Goal: Information Seeking & Learning: Learn about a topic

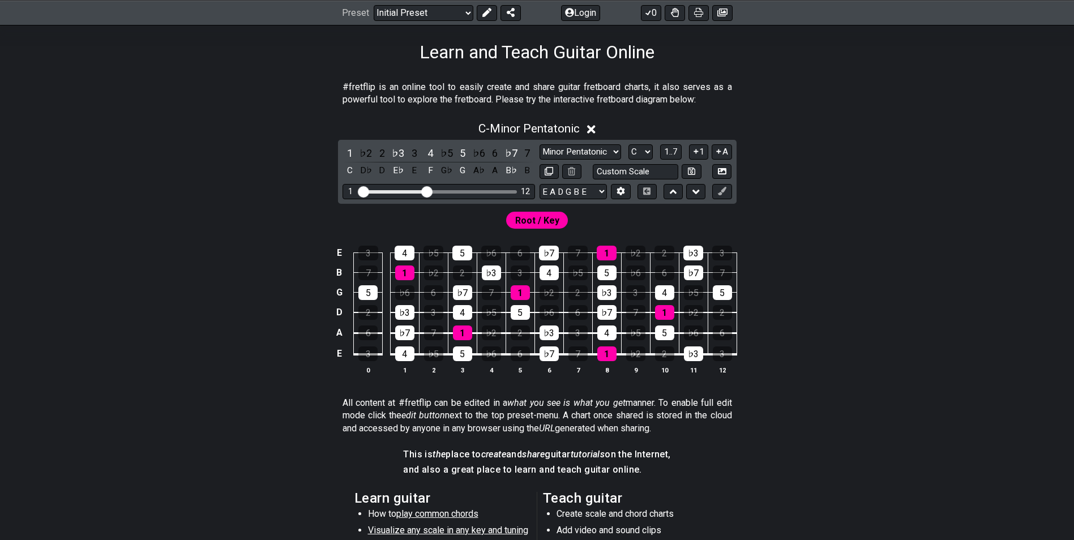
scroll to position [170, 0]
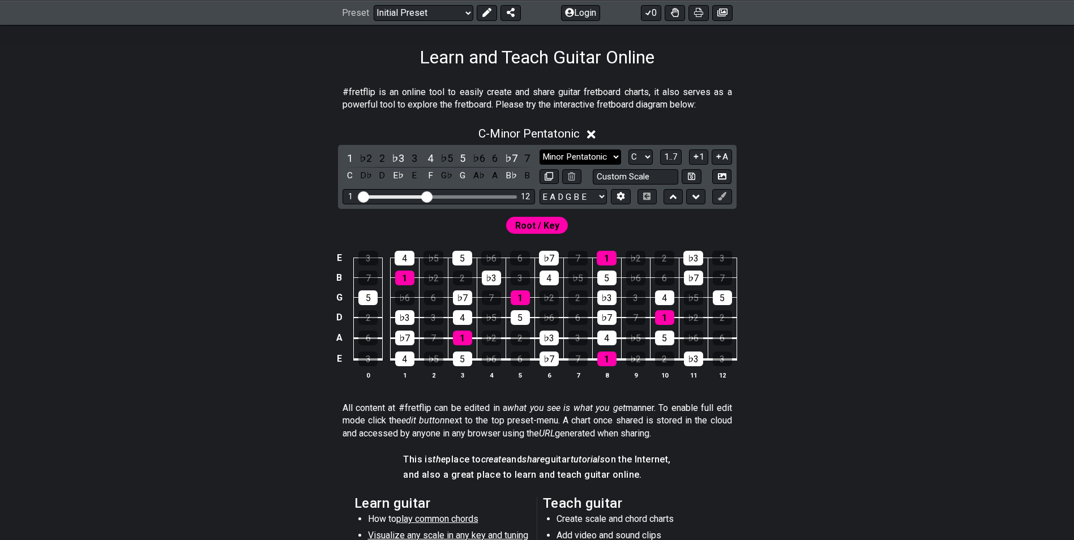
click at [599, 156] on select "Minor Pentatonic Click to edit Minor Pentatonic Major Pentatonic Minor Blues Ma…" at bounding box center [581, 157] width 82 height 15
click at [540, 150] on select "Minor Pentatonic Click to edit Minor Pentatonic Major Pentatonic Minor Blues Ma…" at bounding box center [581, 157] width 82 height 15
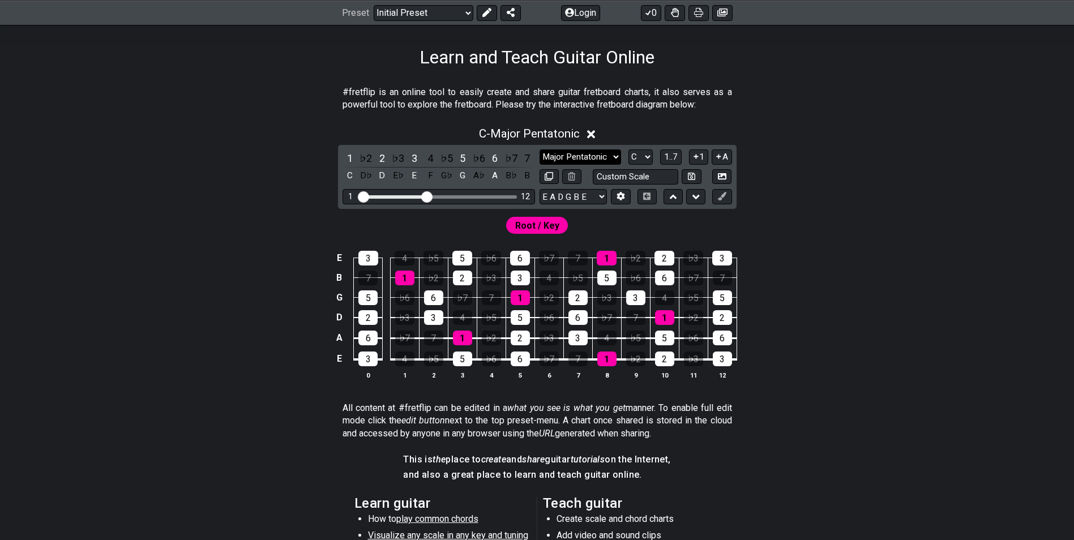
click at [577, 159] on select "Minor Pentatonic Click to edit Minor Pentatonic Major Pentatonic Minor Blues Ma…" at bounding box center [581, 157] width 82 height 15
select select "Major"
click at [540, 150] on select "Minor Pentatonic Click to edit Minor Pentatonic Major Pentatonic Minor Blues Ma…" at bounding box center [581, 157] width 82 height 15
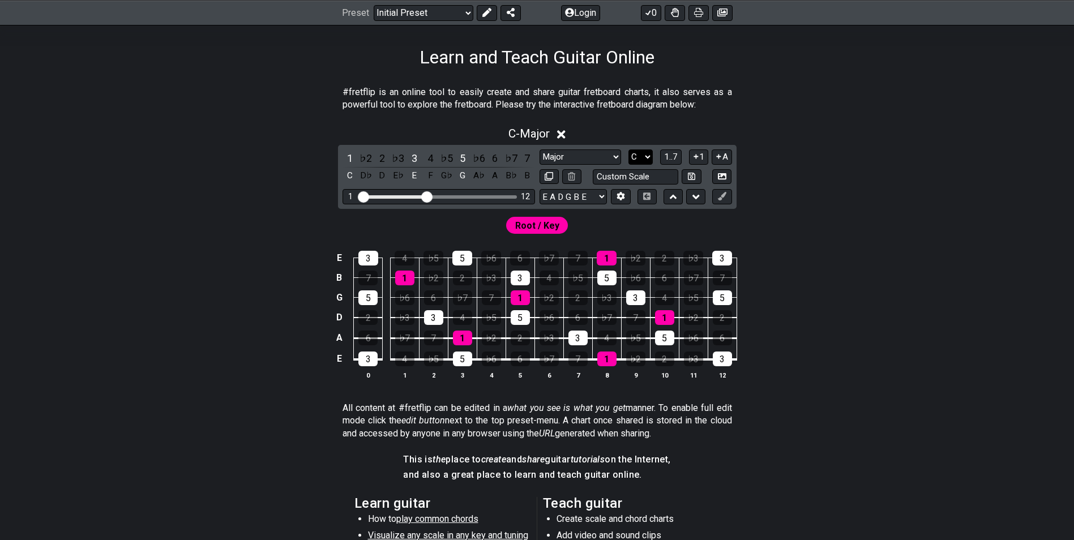
click at [638, 157] on select "A♭ A A♯ B♭ B C C♯ D♭ D D♯ E♭ E F F♯ G♭ G G♯" at bounding box center [641, 157] width 24 height 15
select select "A"
click at [629, 150] on select "A♭ A A♯ B♭ B C C♯ D♭ D D♯ E♭ E F F♯ G♭ G G♯" at bounding box center [641, 157] width 24 height 15
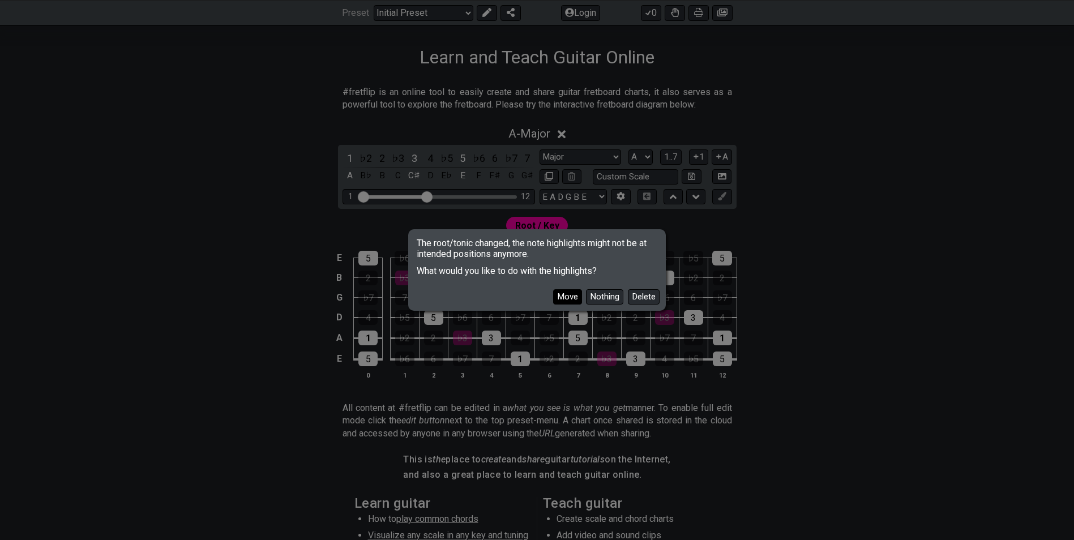
click at [567, 297] on button "Move" at bounding box center [567, 296] width 29 height 15
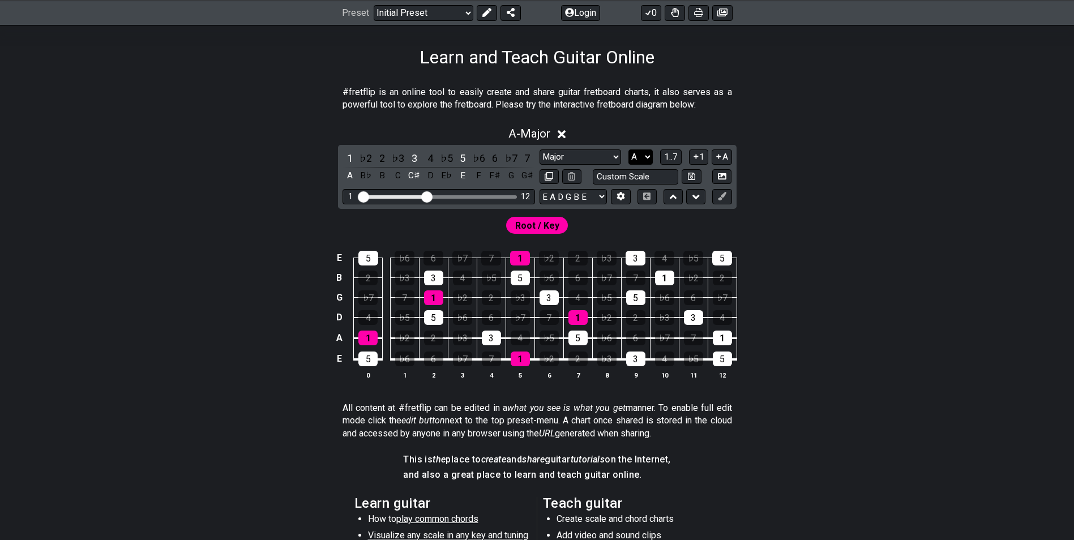
click at [638, 157] on select "A♭ A A♯ B♭ B C C♯ D♭ D D♯ E♭ E F F♯ G♭ G G♯" at bounding box center [641, 157] width 24 height 15
click at [799, 172] on div "A - Major 1 ♭2 2 ♭3 3 4 ♭5 5 ♭6 6 ♭7 7 A B♭ B C C♯ D E♭ E F F♯ G G♯ Minor Penta…" at bounding box center [537, 257] width 883 height 275
click at [593, 152] on select "Minor Pentatonic Click to edit Minor Pentatonic Major Pentatonic Minor Blues Ma…" at bounding box center [581, 157] width 82 height 15
click at [540, 150] on select "Minor Pentatonic Click to edit Minor Pentatonic Major Pentatonic Minor Blues Ma…" at bounding box center [581, 157] width 82 height 15
click at [365, 174] on div "B♭" at bounding box center [365, 175] width 15 height 15
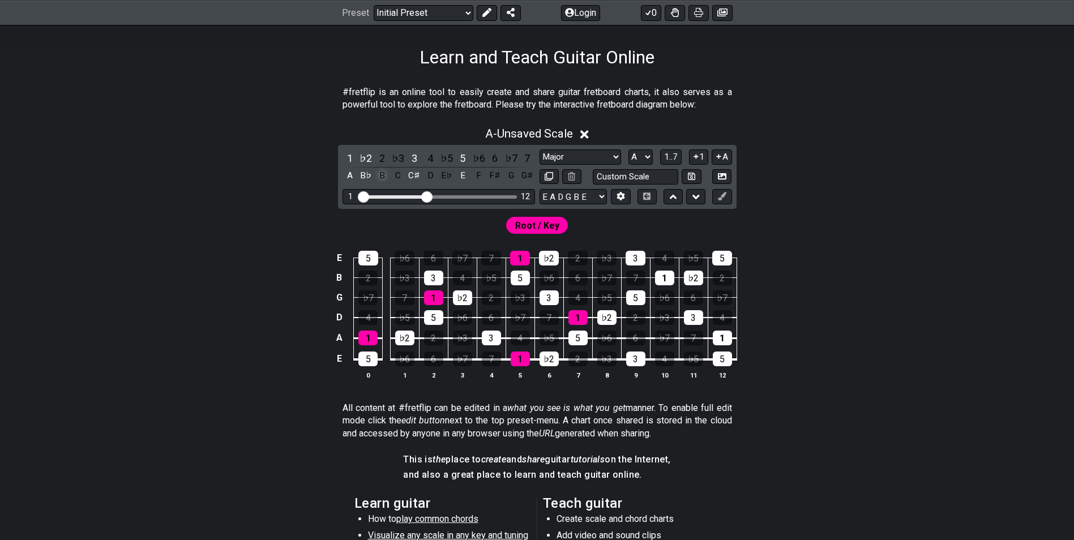
click at [383, 176] on div "B" at bounding box center [382, 175] width 15 height 15
click at [400, 176] on div "C" at bounding box center [398, 175] width 15 height 15
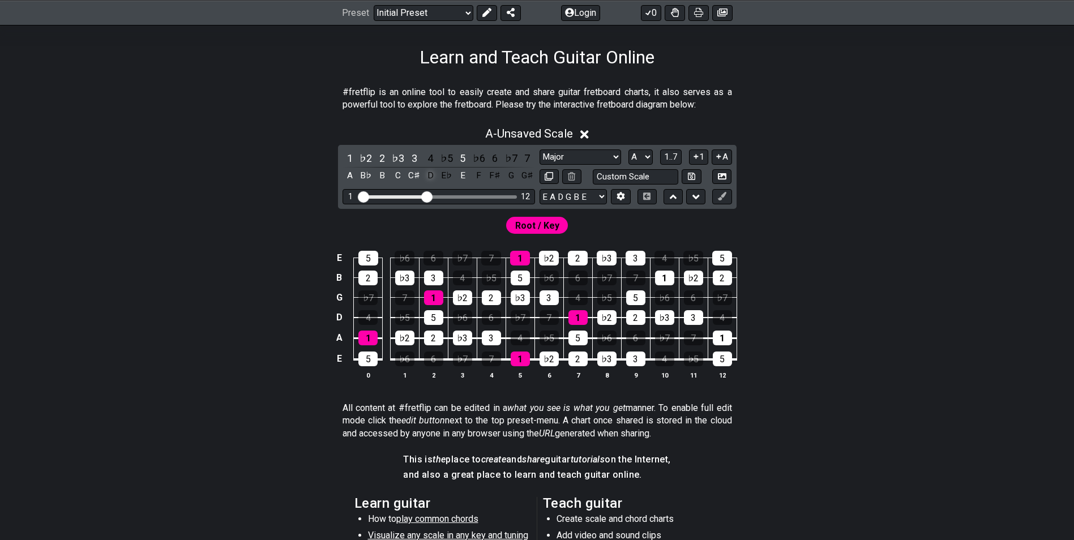
click at [430, 176] on div "D" at bounding box center [430, 175] width 15 height 15
click at [445, 176] on div "E♭" at bounding box center [446, 175] width 15 height 15
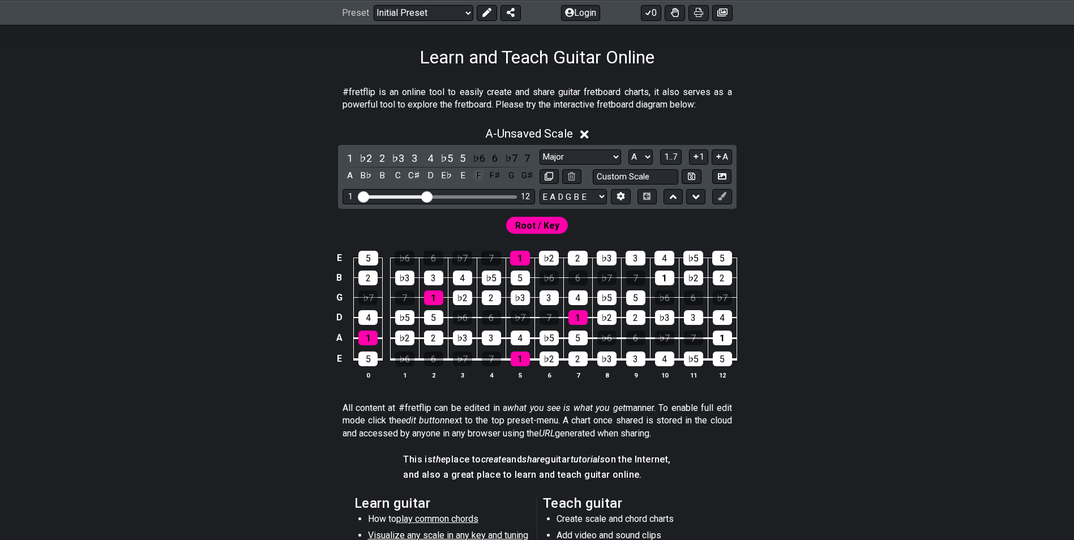
click at [476, 177] on div "F" at bounding box center [479, 175] width 15 height 15
click at [493, 177] on div "F♯" at bounding box center [495, 175] width 15 height 15
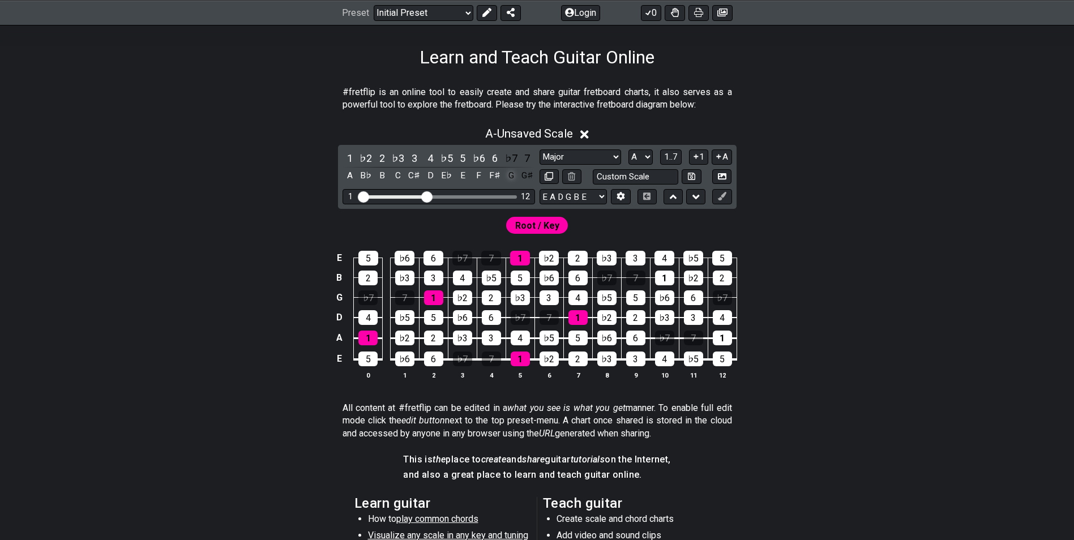
click at [511, 177] on div "G" at bounding box center [511, 175] width 15 height 15
click at [534, 178] on div "G♯" at bounding box center [527, 175] width 15 height 15
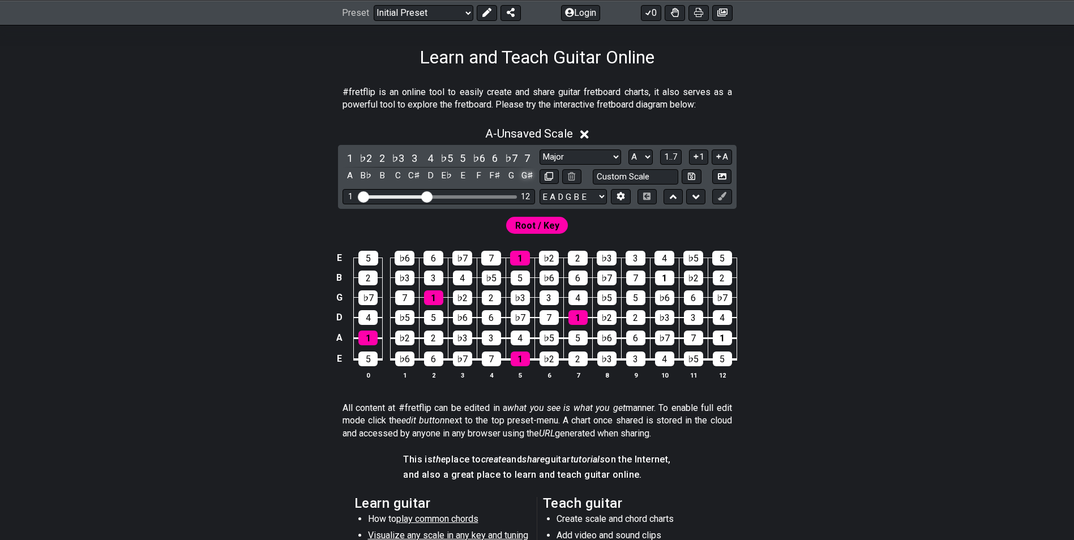
click at [529, 175] on div "G♯" at bounding box center [527, 175] width 15 height 15
click at [349, 177] on div "A" at bounding box center [350, 175] width 15 height 15
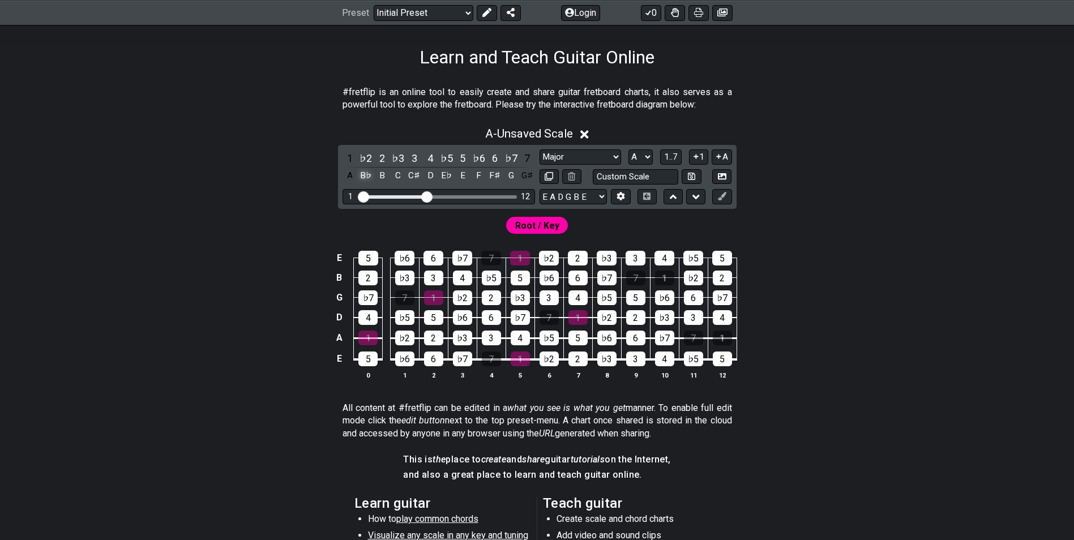
click at [368, 177] on div "B♭" at bounding box center [365, 175] width 15 height 15
click at [379, 176] on div "B" at bounding box center [382, 175] width 15 height 15
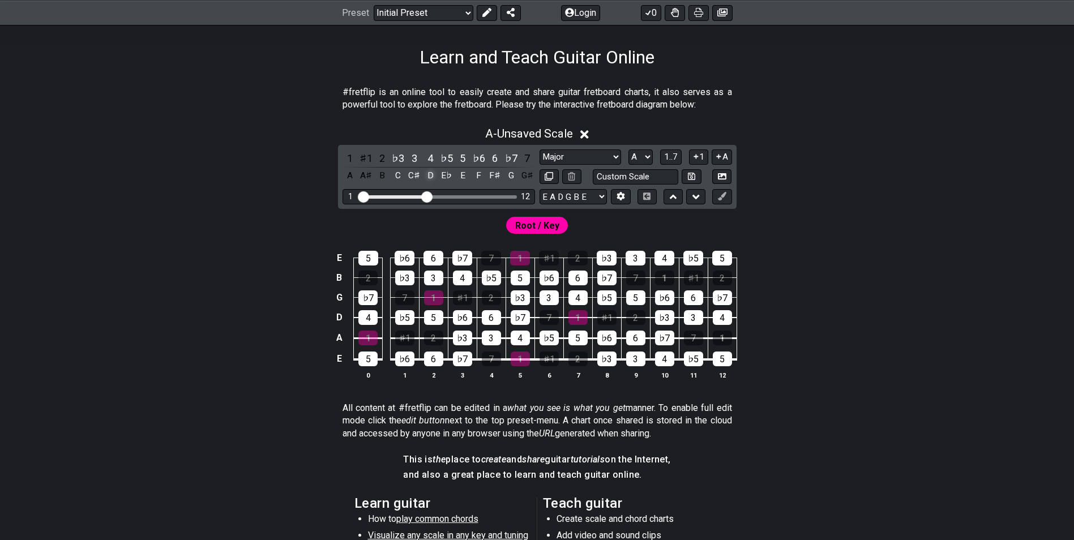
click at [424, 177] on div "D" at bounding box center [430, 175] width 15 height 15
click at [408, 177] on div "C♯" at bounding box center [414, 175] width 15 height 15
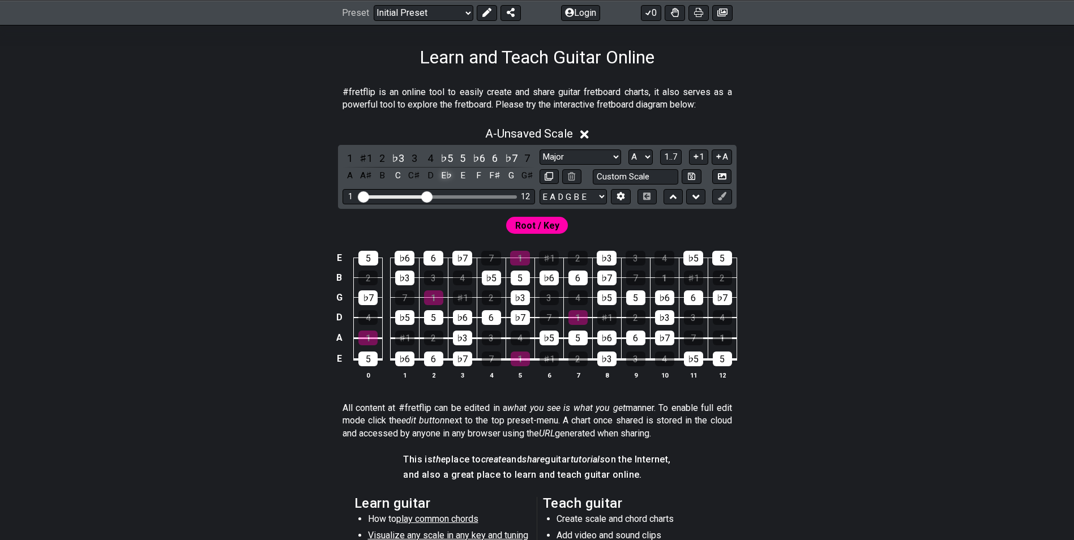
click at [445, 173] on div "E♭" at bounding box center [446, 175] width 15 height 15
click at [464, 176] on div "E" at bounding box center [462, 175] width 15 height 15
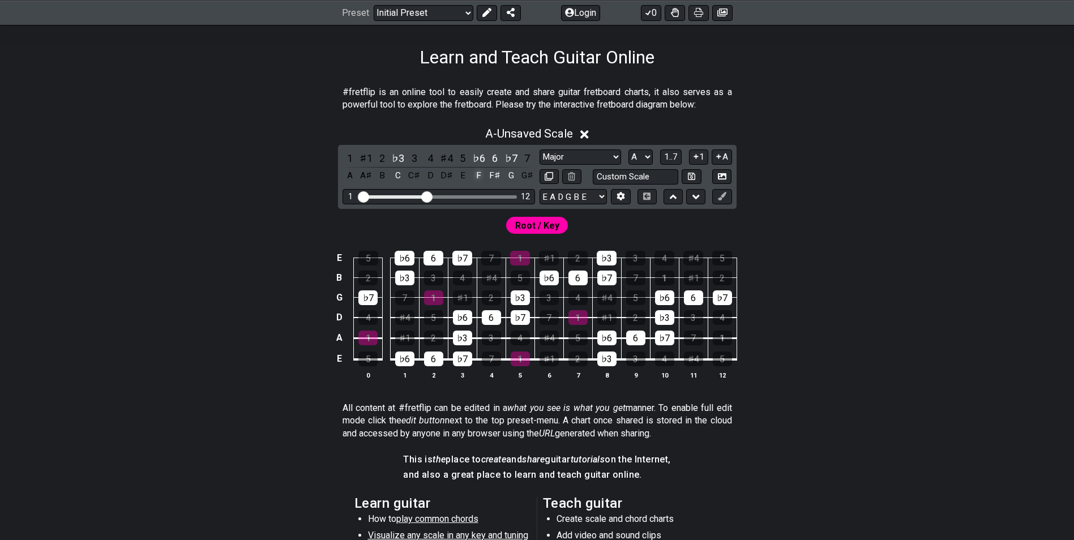
click at [479, 176] on div "F" at bounding box center [479, 175] width 15 height 15
click at [496, 176] on div "F♯" at bounding box center [495, 175] width 15 height 15
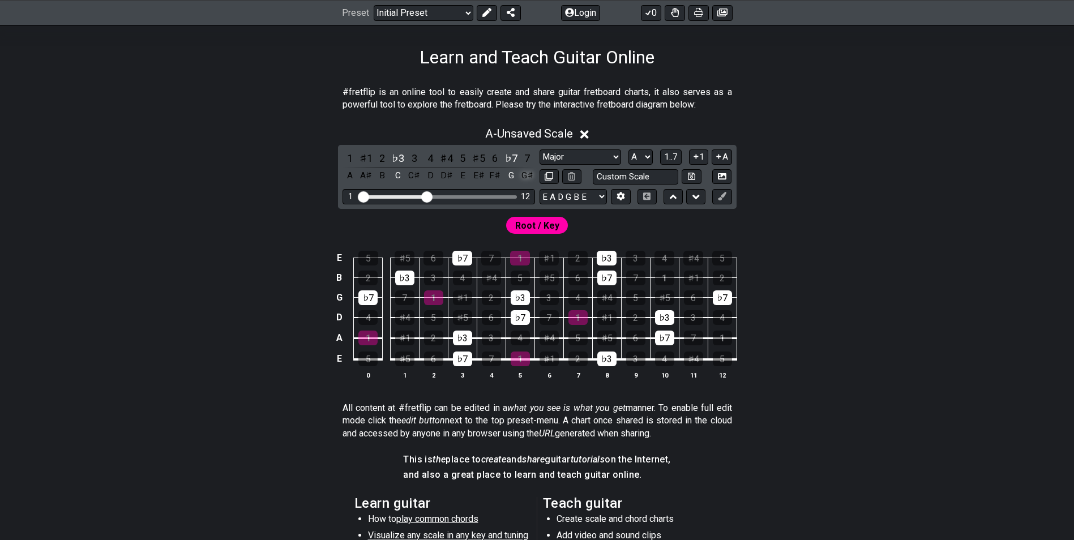
click at [524, 178] on div "G♯" at bounding box center [527, 175] width 15 height 15
click at [514, 177] on div "G" at bounding box center [511, 175] width 15 height 15
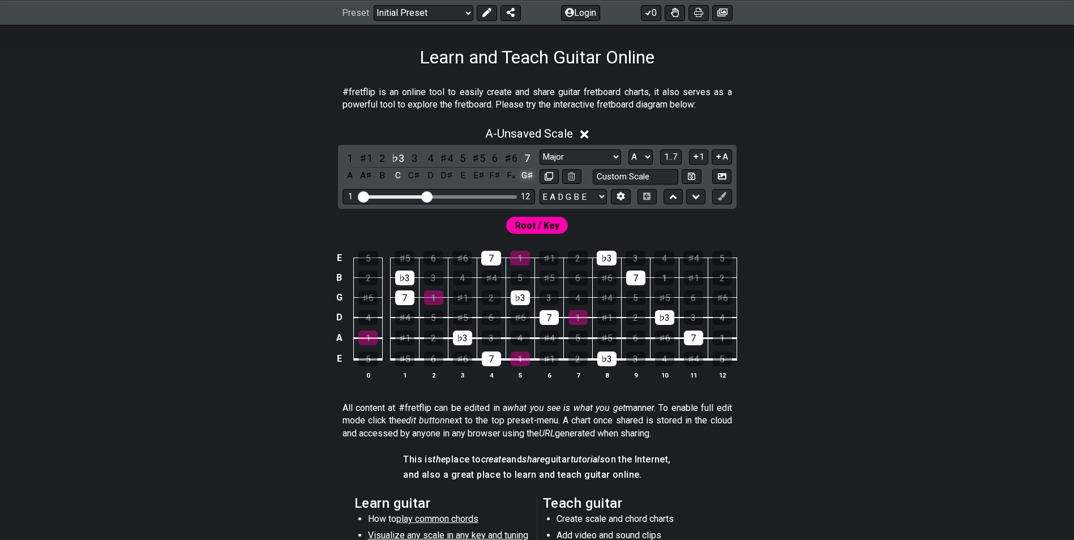
click at [523, 177] on div "G♯" at bounding box center [527, 175] width 15 height 15
click at [499, 57] on h1 "Learn and Teach Guitar Online" at bounding box center [537, 57] width 235 height 22
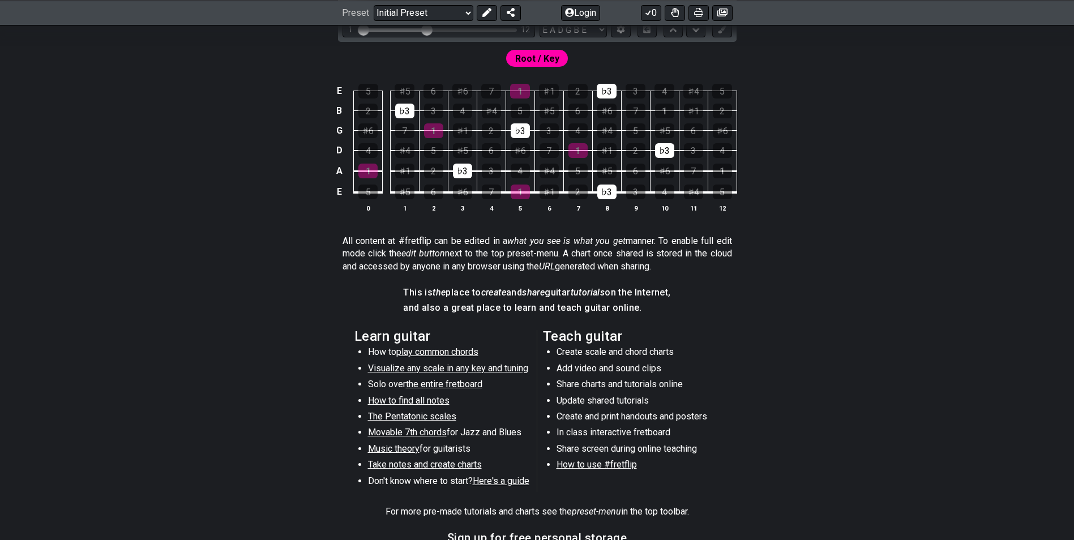
scroll to position [340, 0]
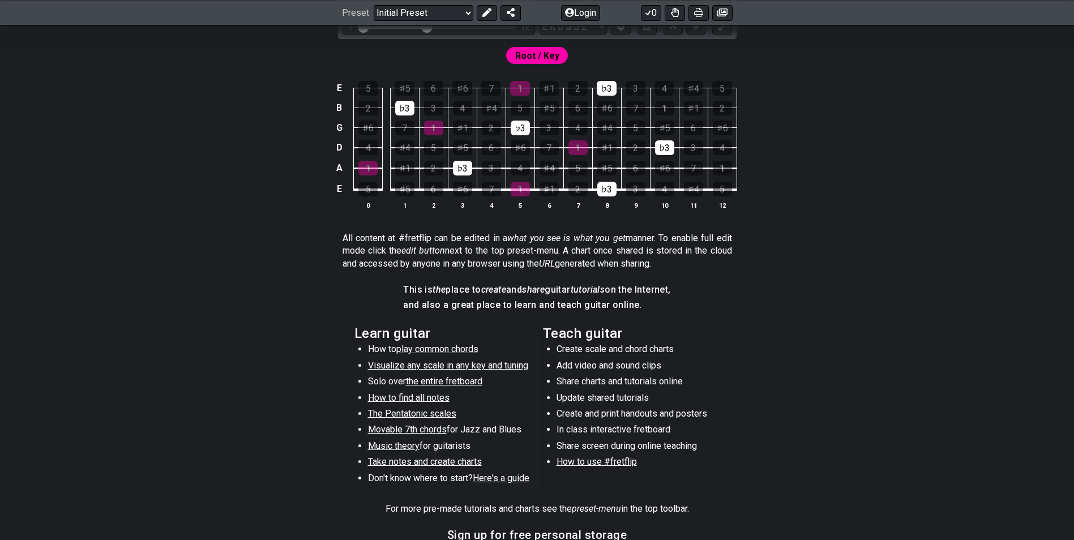
click at [423, 430] on span "Movable 7th chords" at bounding box center [407, 429] width 79 height 11
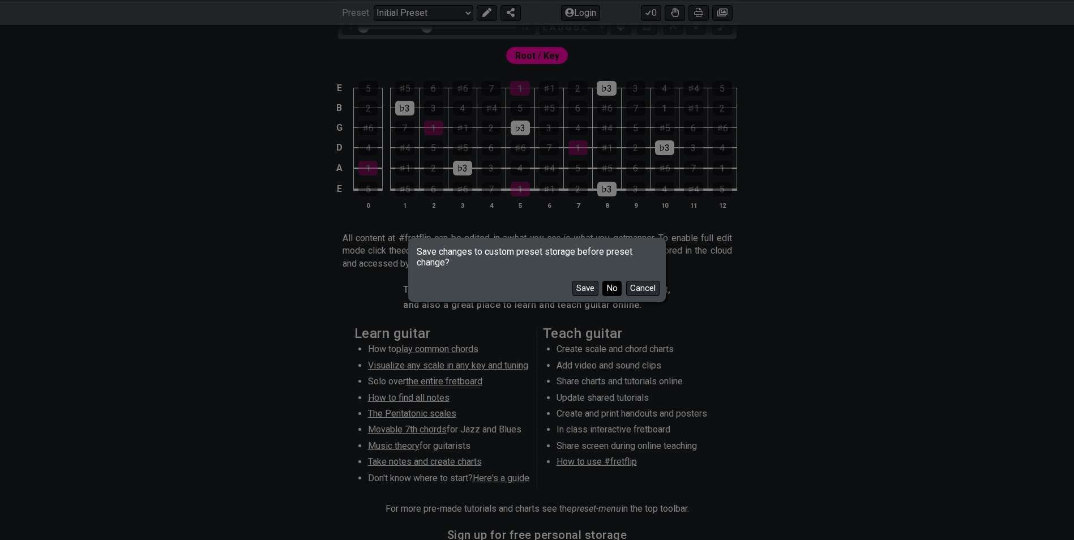
click at [618, 290] on button "No" at bounding box center [612, 288] width 19 height 15
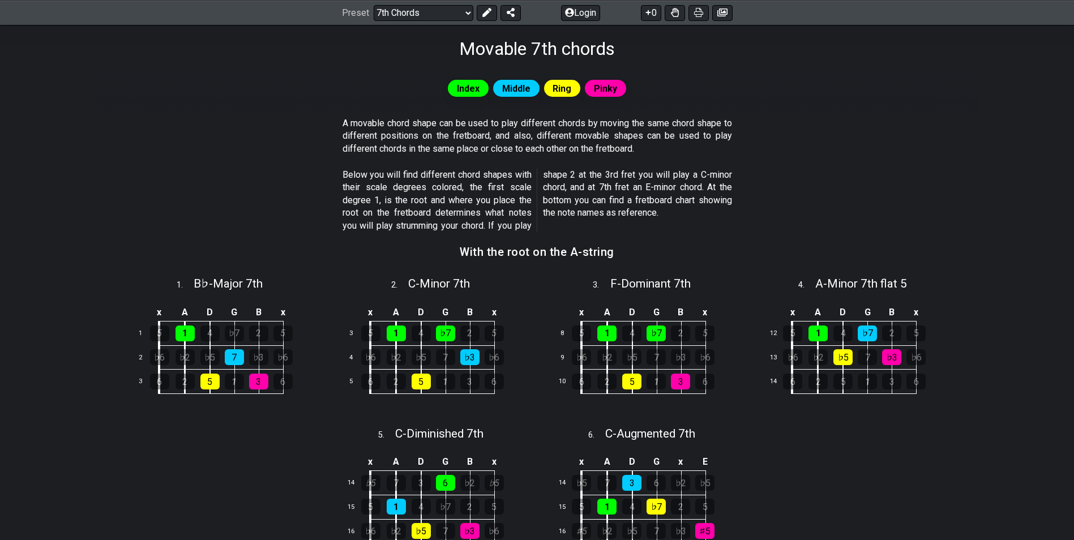
scroll to position [57, 0]
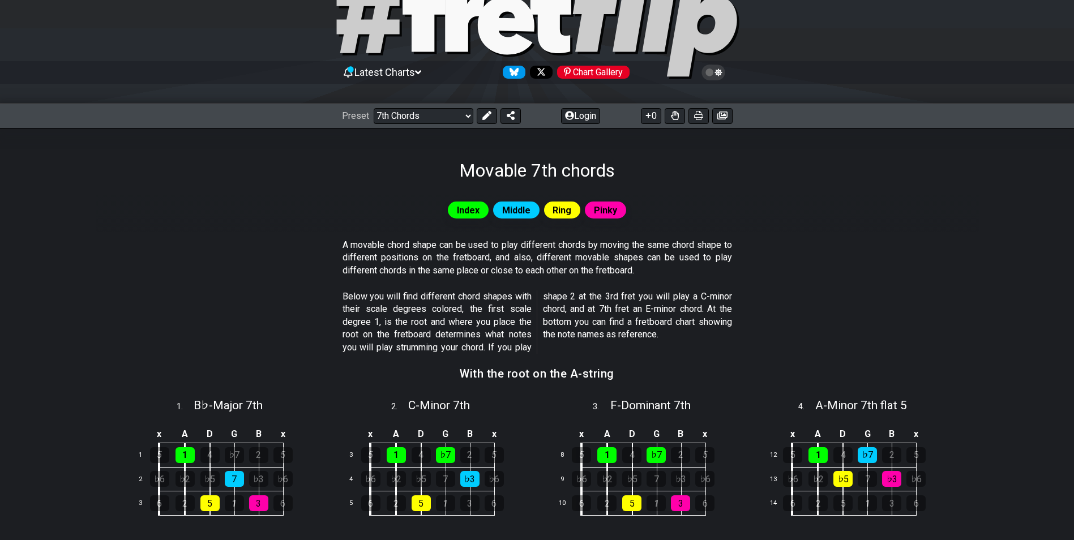
drag, startPoint x: 409, startPoint y: 238, endPoint x: 650, endPoint y: 258, distance: 242.0
click at [646, 249] on p "A movable chord shape can be used to play different chords by moving the same c…" at bounding box center [538, 258] width 390 height 38
click at [413, 112] on select "Welcome to #fretflip! Initial Preset Custom Preset Minor Pentatonic Major Penta…" at bounding box center [424, 116] width 100 height 16
click at [374, 108] on select "Welcome to #fretflip! Initial Preset Custom Preset Minor Pentatonic Major Penta…" at bounding box center [424, 116] width 100 height 16
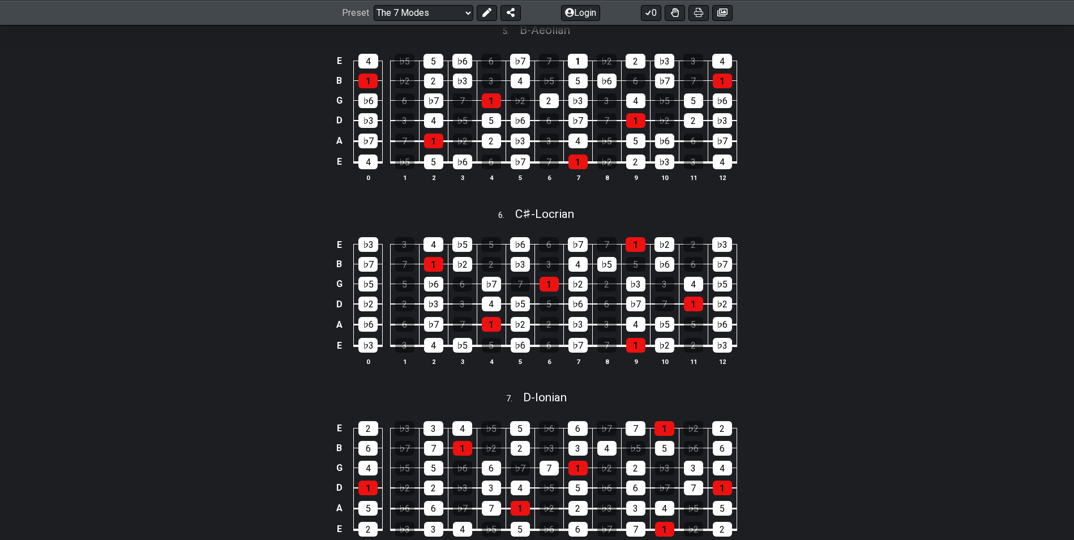
scroll to position [1133, 0]
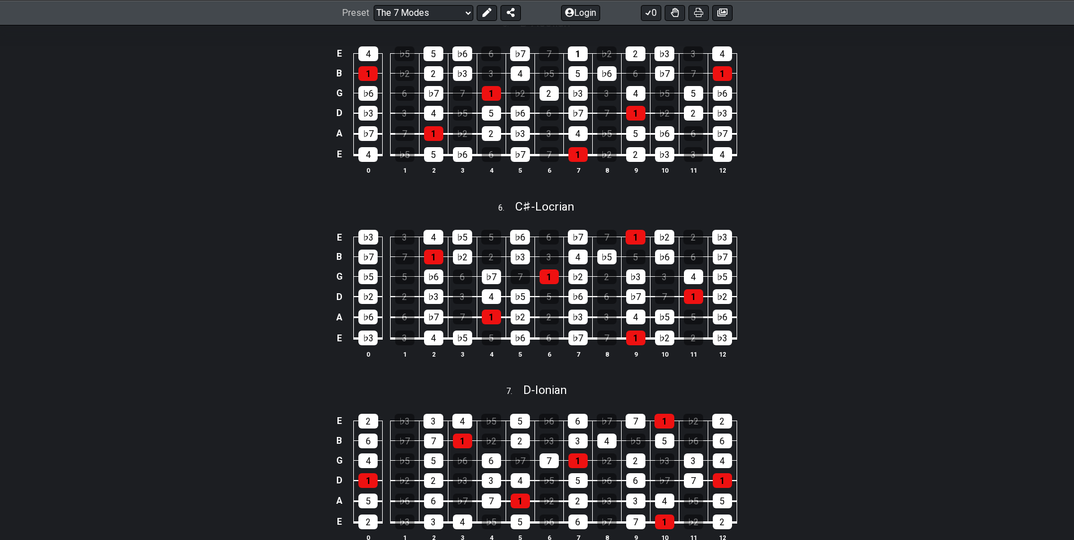
drag, startPoint x: 1073, startPoint y: 272, endPoint x: 1081, endPoint y: 293, distance: 22.7
click at [1074, 294] on html "Latest Charts Chart Gallery The Internet Guitar fretboard tool - view and edit …" at bounding box center [537, 186] width 1074 height 2639
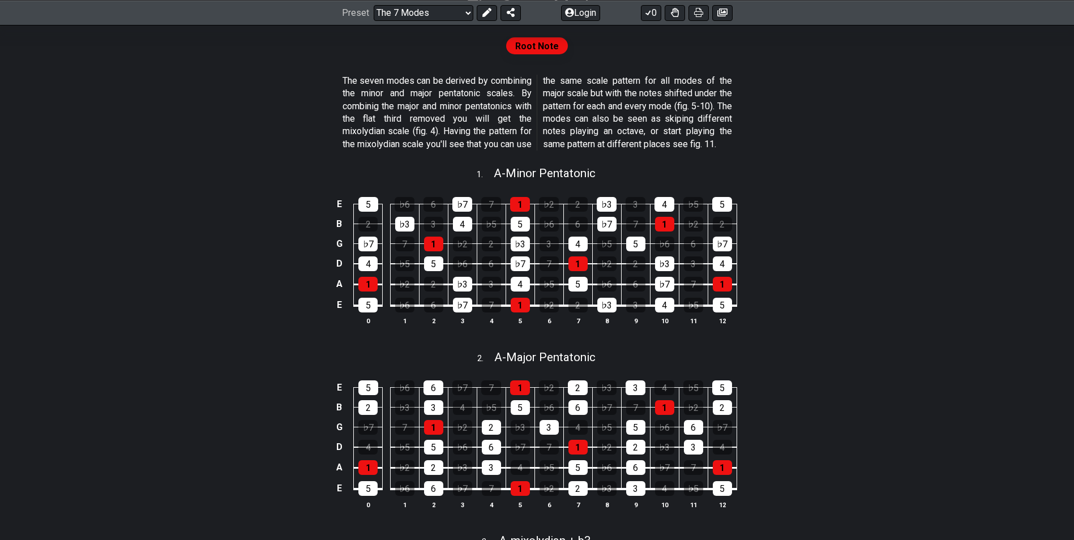
scroll to position [51, 0]
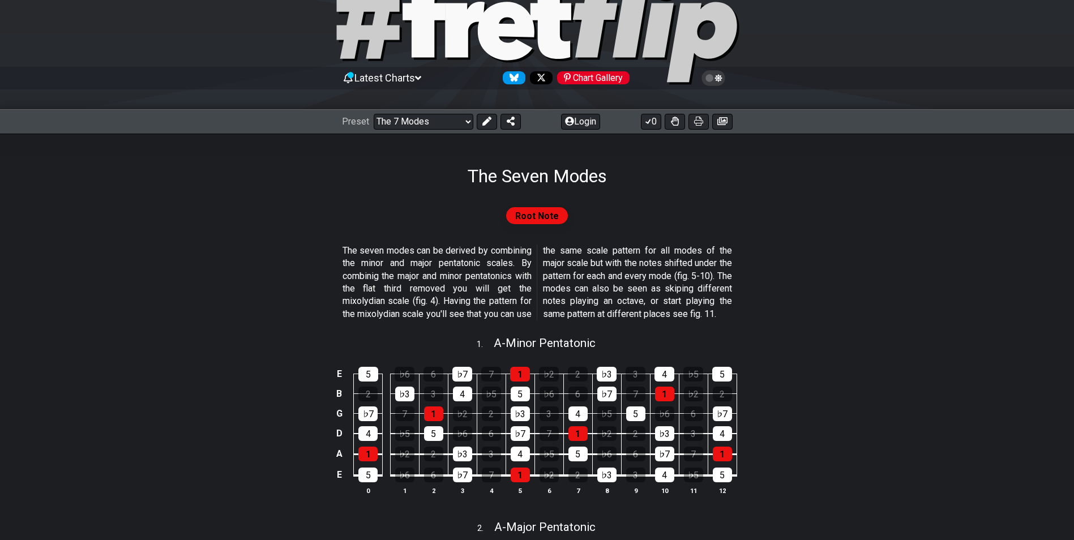
click at [446, 110] on div "Preset Welcome to #fretflip! Initial Preset Custom Preset Minor Pentatonic Majo…" at bounding box center [537, 121] width 1074 height 25
click at [447, 125] on select "Welcome to #fretflip! Initial Preset Custom Preset Minor Pentatonic Major Penta…" at bounding box center [424, 122] width 100 height 16
click at [374, 114] on select "Welcome to #fretflip! Initial Preset Custom Preset Minor Pentatonic Major Penta…" at bounding box center [424, 122] width 100 height 16
select select "/minor-pentatonic"
select select "C"
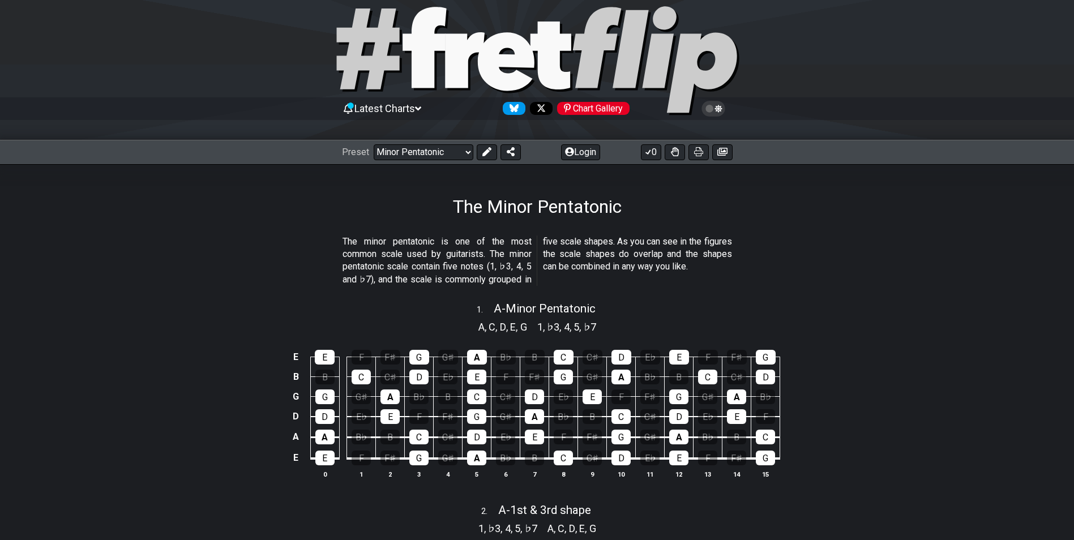
scroll to position [57, 0]
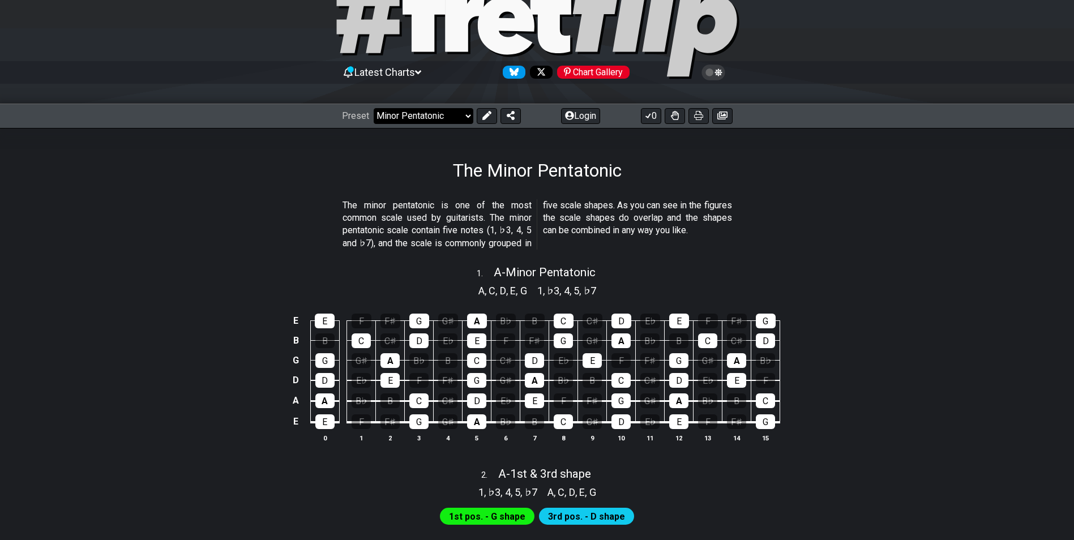
click at [450, 113] on select "Welcome to #fretflip! Initial Preset Custom Preset Minor Pentatonic Major Penta…" at bounding box center [424, 116] width 100 height 16
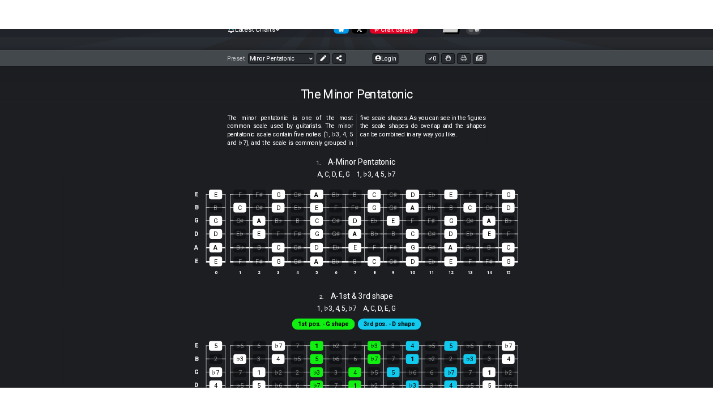
scroll to position [170, 0]
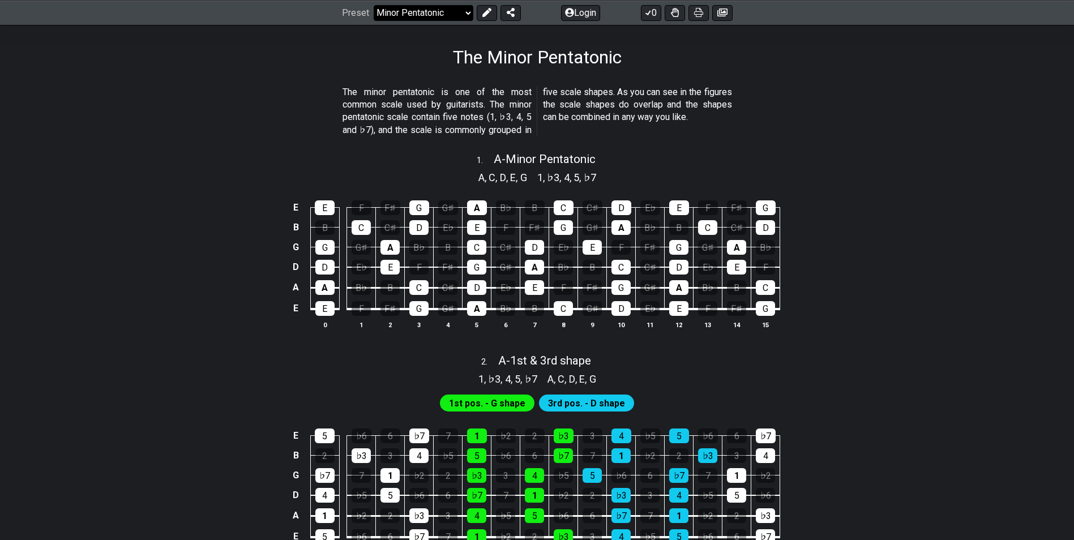
click at [445, 13] on select "Welcome to #fretflip! Initial Preset Custom Preset Minor Pentatonic Major Penta…" at bounding box center [424, 13] width 100 height 16
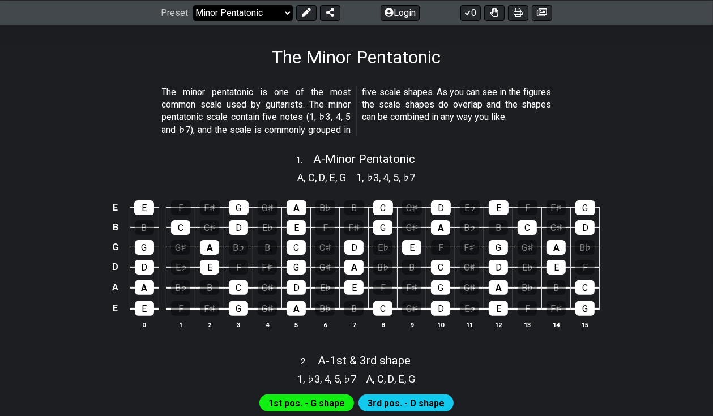
click at [250, 10] on select "Welcome to #fretflip! Initial Preset Custom Preset Minor Pentatonic Major Penta…" at bounding box center [243, 13] width 100 height 16
click at [193, 5] on select "Welcome to #fretflip! Initial Preset Custom Preset Minor Pentatonic Major Penta…" at bounding box center [243, 13] width 100 height 16
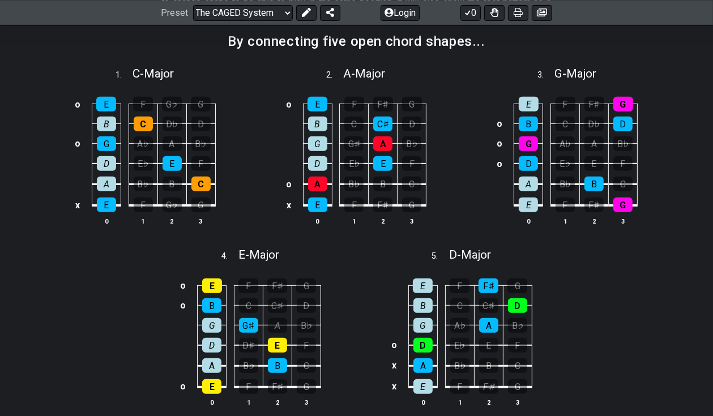
scroll to position [396, 0]
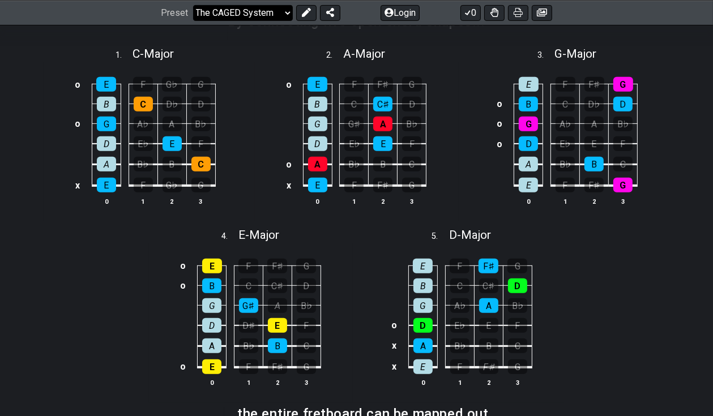
click at [229, 14] on select "Welcome to #fretflip! Initial Preset Custom Preset Minor Pentatonic Major Penta…" at bounding box center [243, 13] width 100 height 16
click at [193, 20] on select "Welcome to #fretflip! Initial Preset Custom Preset Minor Pentatonic Major Penta…" at bounding box center [243, 13] width 100 height 16
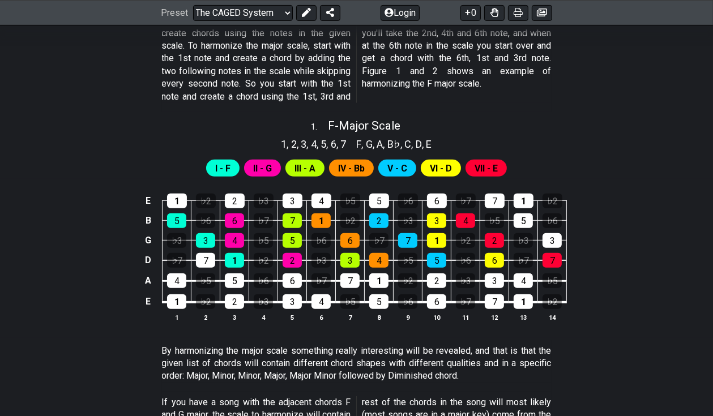
select select "/harmonizing-scales"
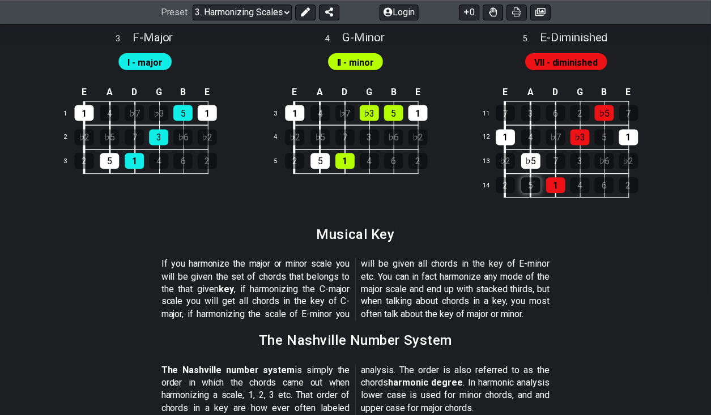
scroll to position [1303, 0]
